Goal: Information Seeking & Learning: Learn about a topic

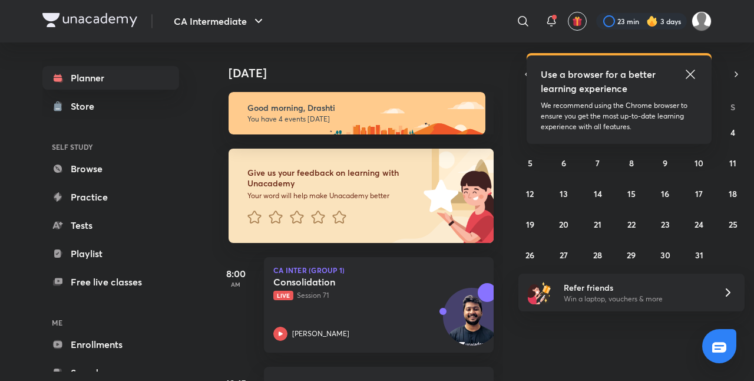
click at [687, 74] on icon at bounding box center [690, 74] width 14 height 14
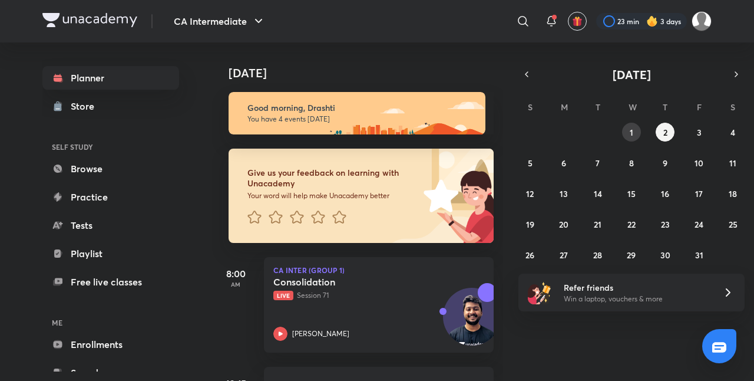
click at [630, 128] on abbr "1" at bounding box center [632, 132] width 4 height 11
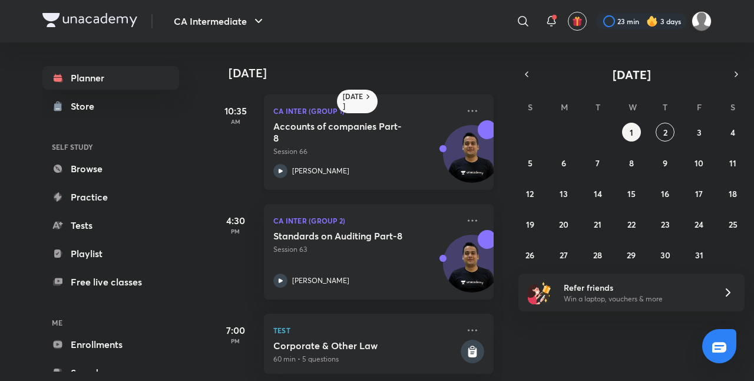
click at [360, 141] on h5 "Accounts of companies Part-8" at bounding box center [346, 132] width 147 height 24
click at [664, 130] on abbr "2" at bounding box center [665, 132] width 4 height 11
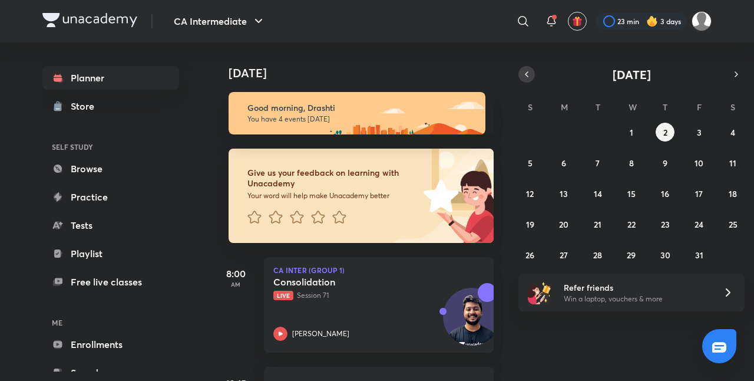
click at [526, 67] on button "button" at bounding box center [526, 74] width 16 height 16
